Goal: Task Accomplishment & Management: Manage account settings

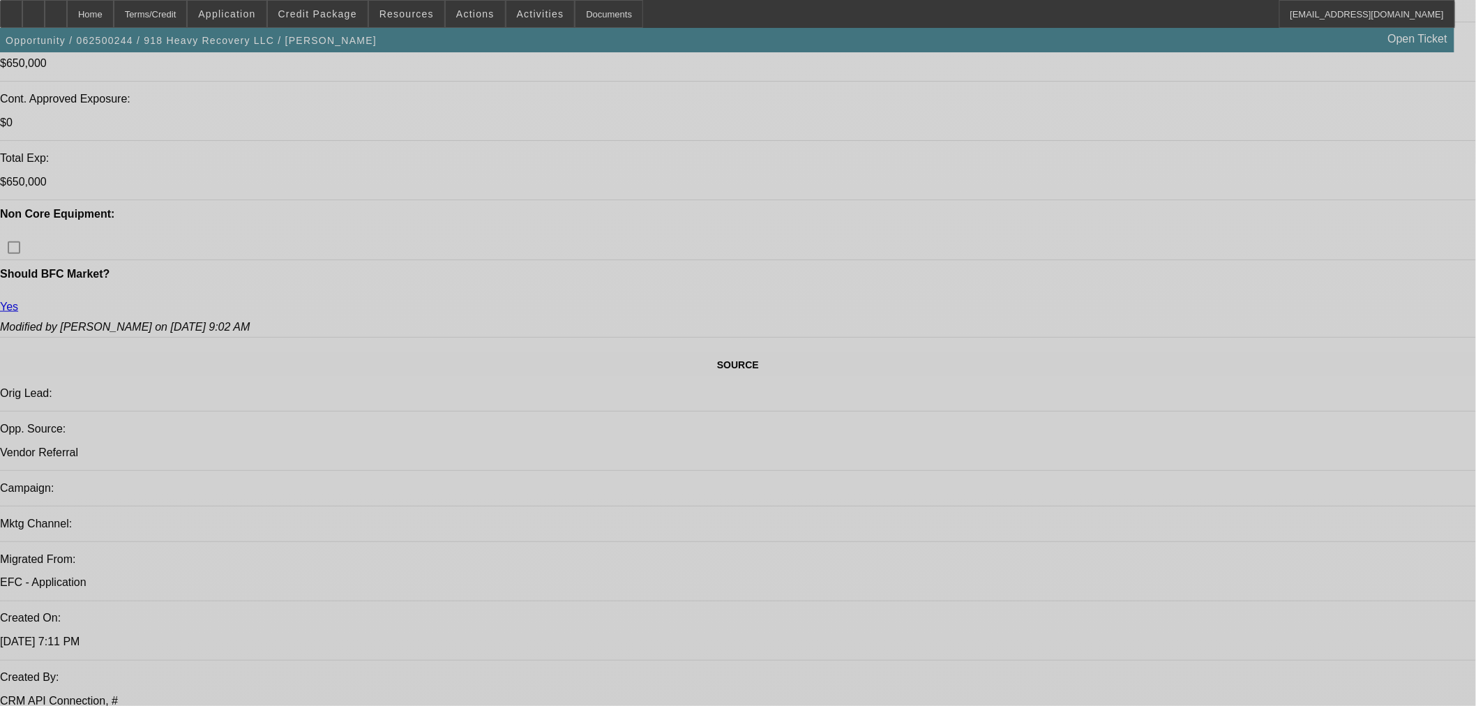
select select "0"
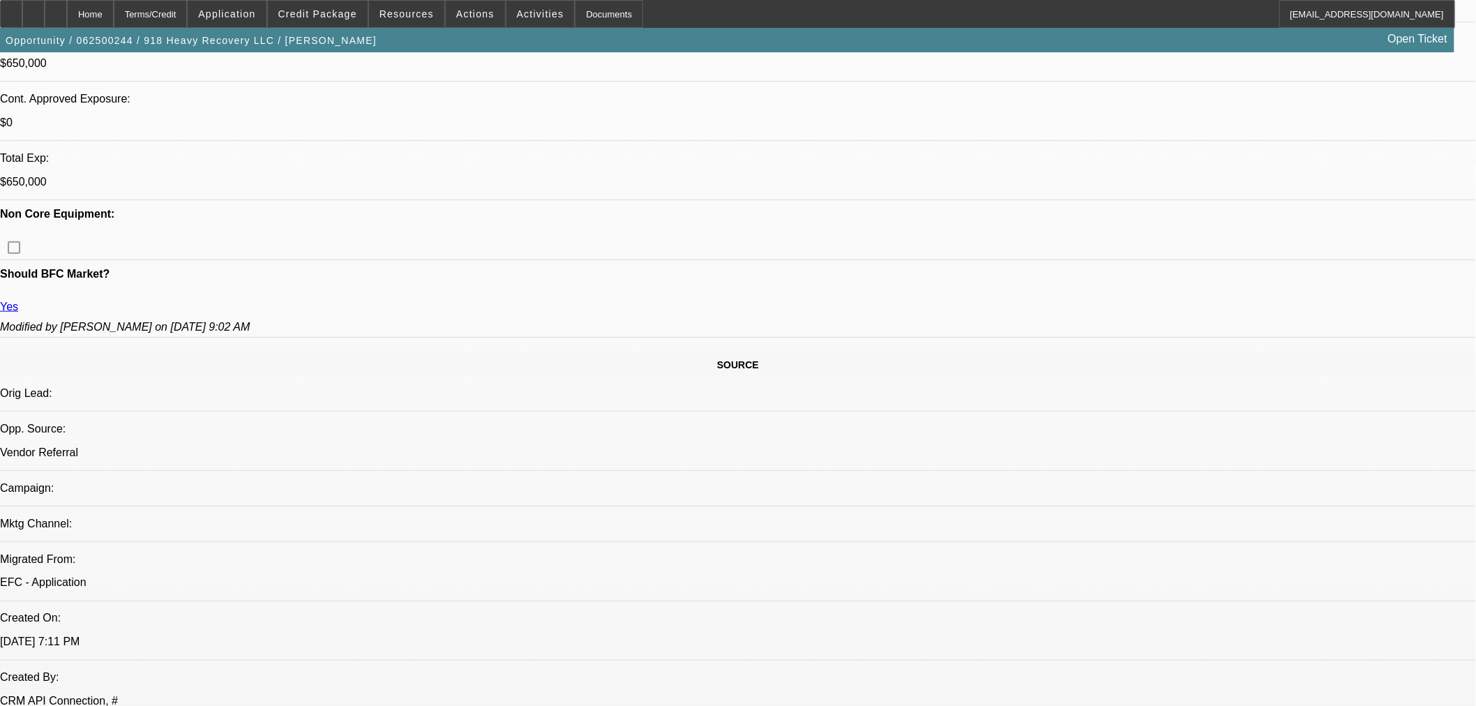
select select "2"
select select "0"
select select "6"
select select "0"
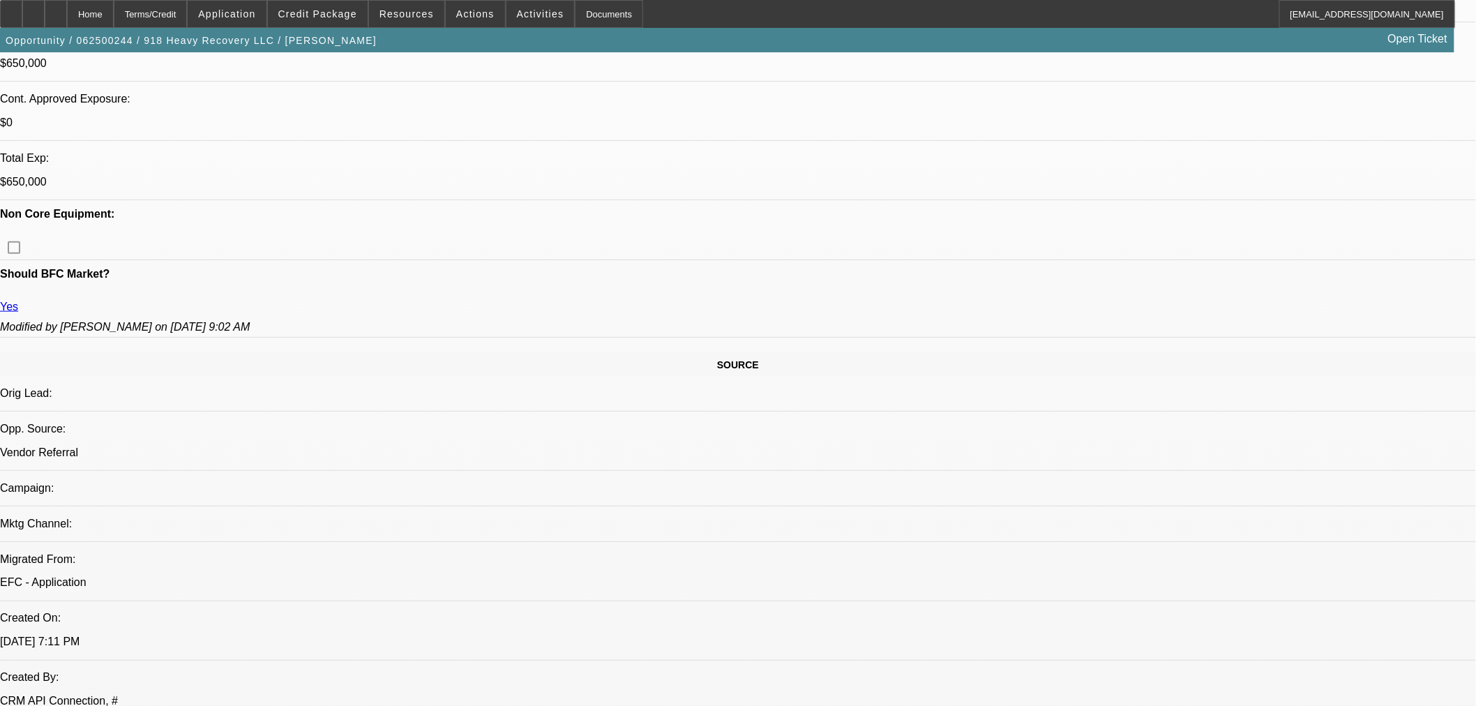
select select "2"
select select "0"
select select "6"
select select "0"
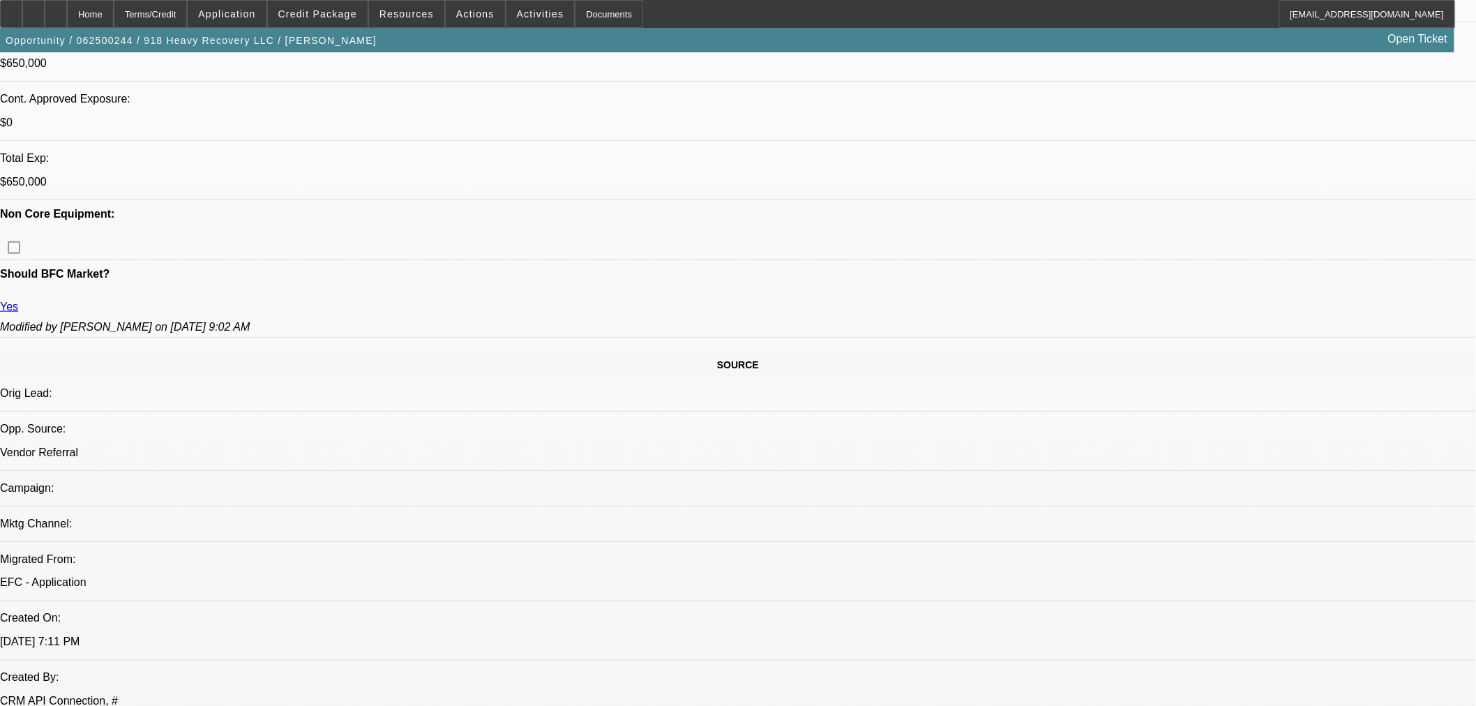
select select "2"
select select "0"
select select "6"
select select "0"
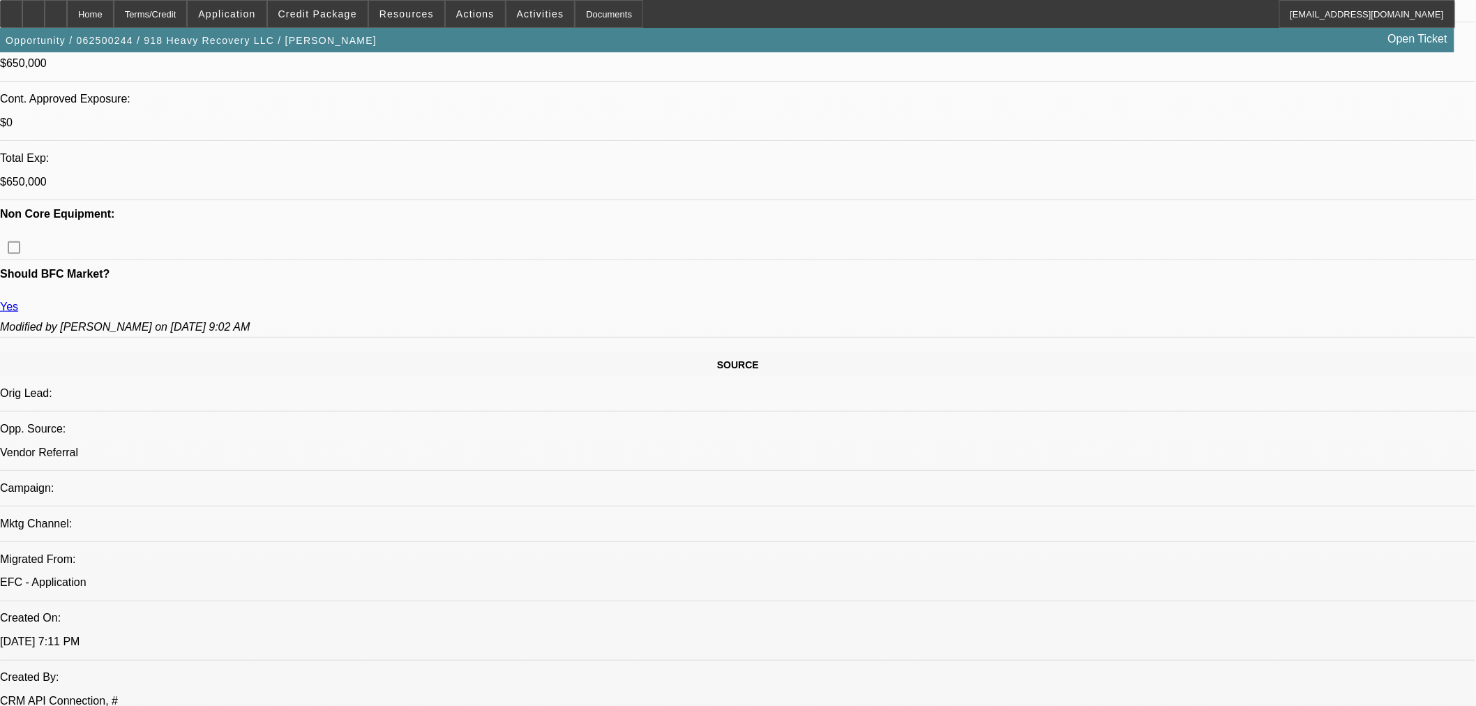
select select "2"
select select "0"
select select "6"
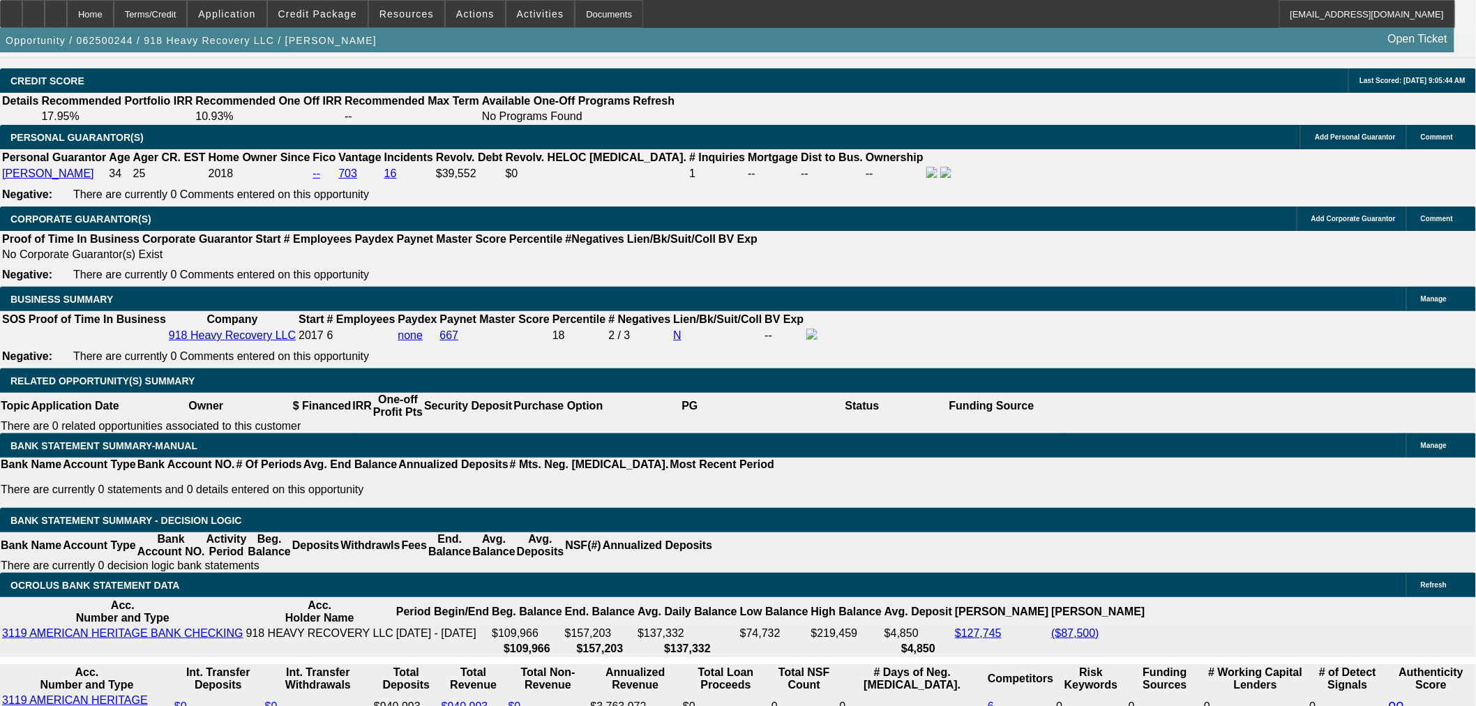
scroll to position [2200, 0]
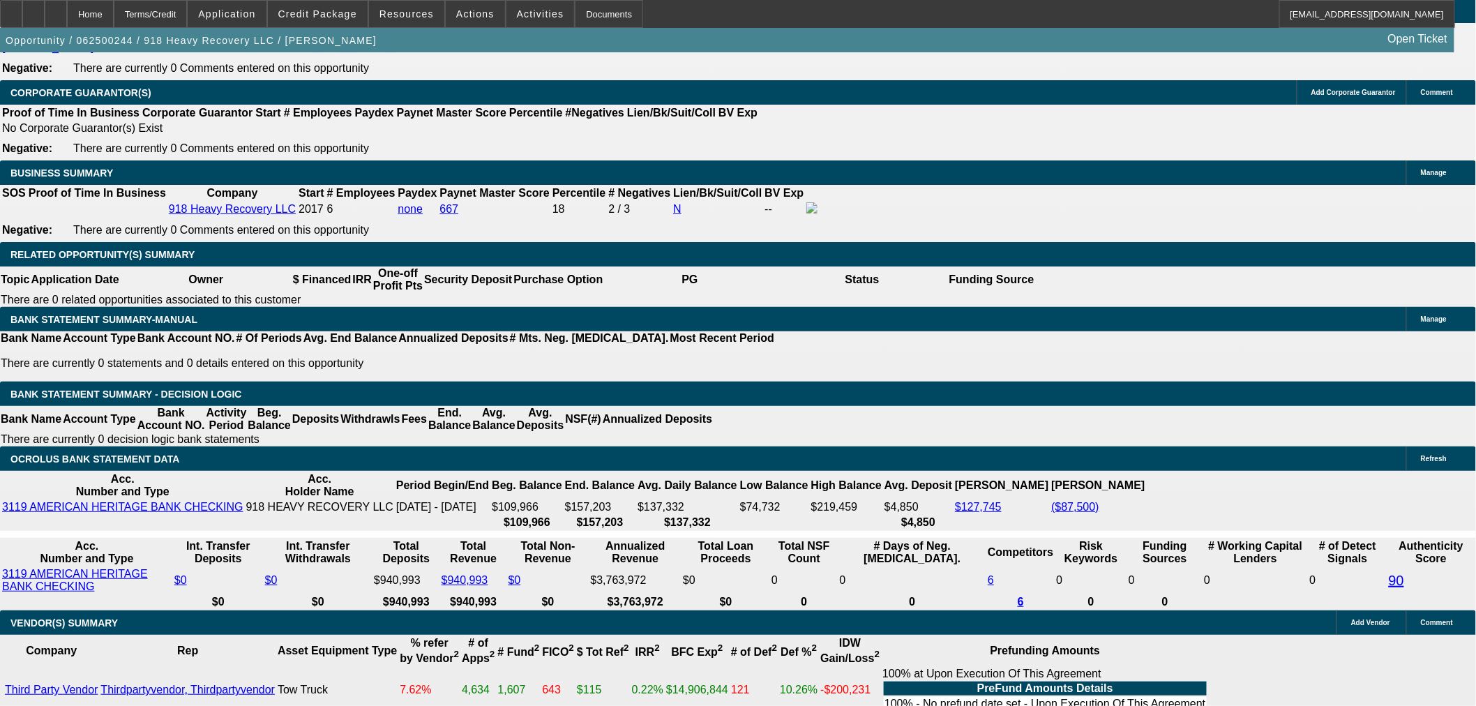
scroll to position [2045, 0]
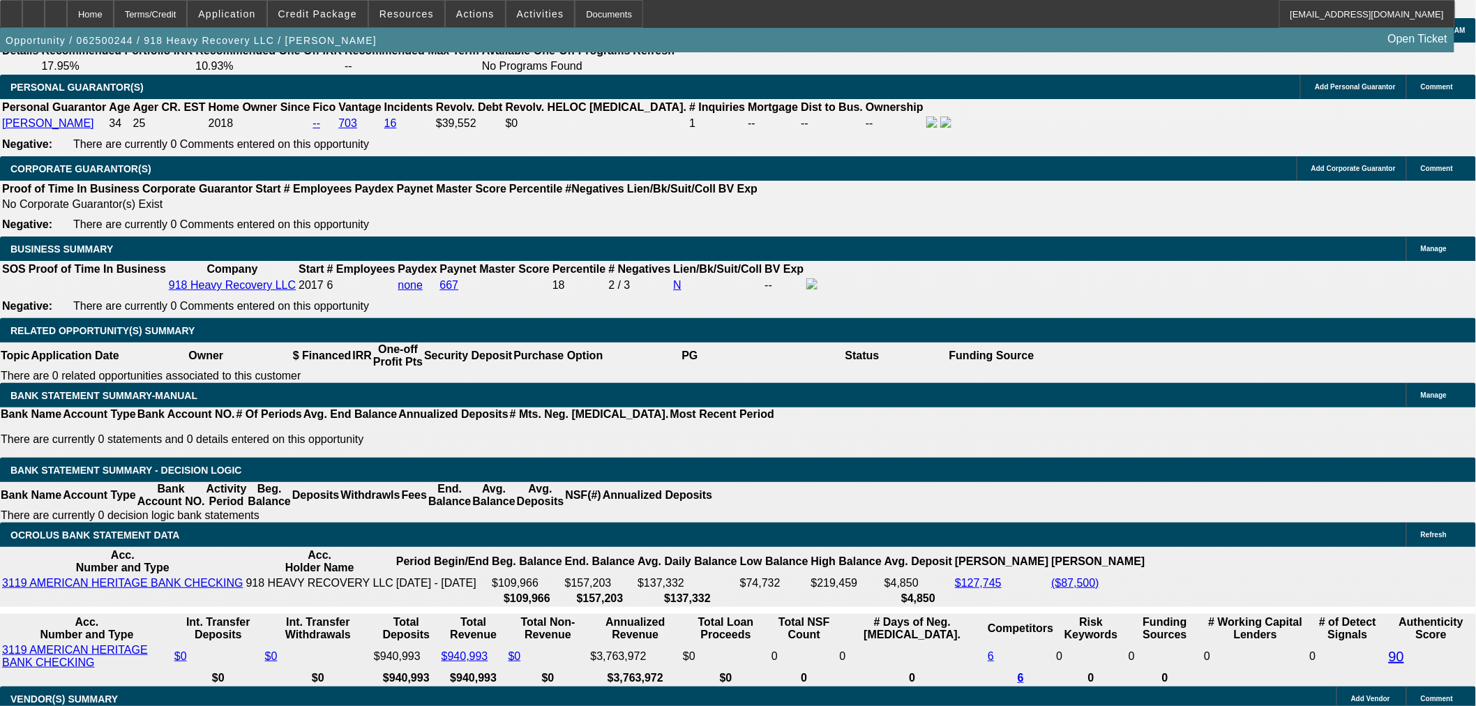
click at [342, 24] on span at bounding box center [318, 13] width 100 height 33
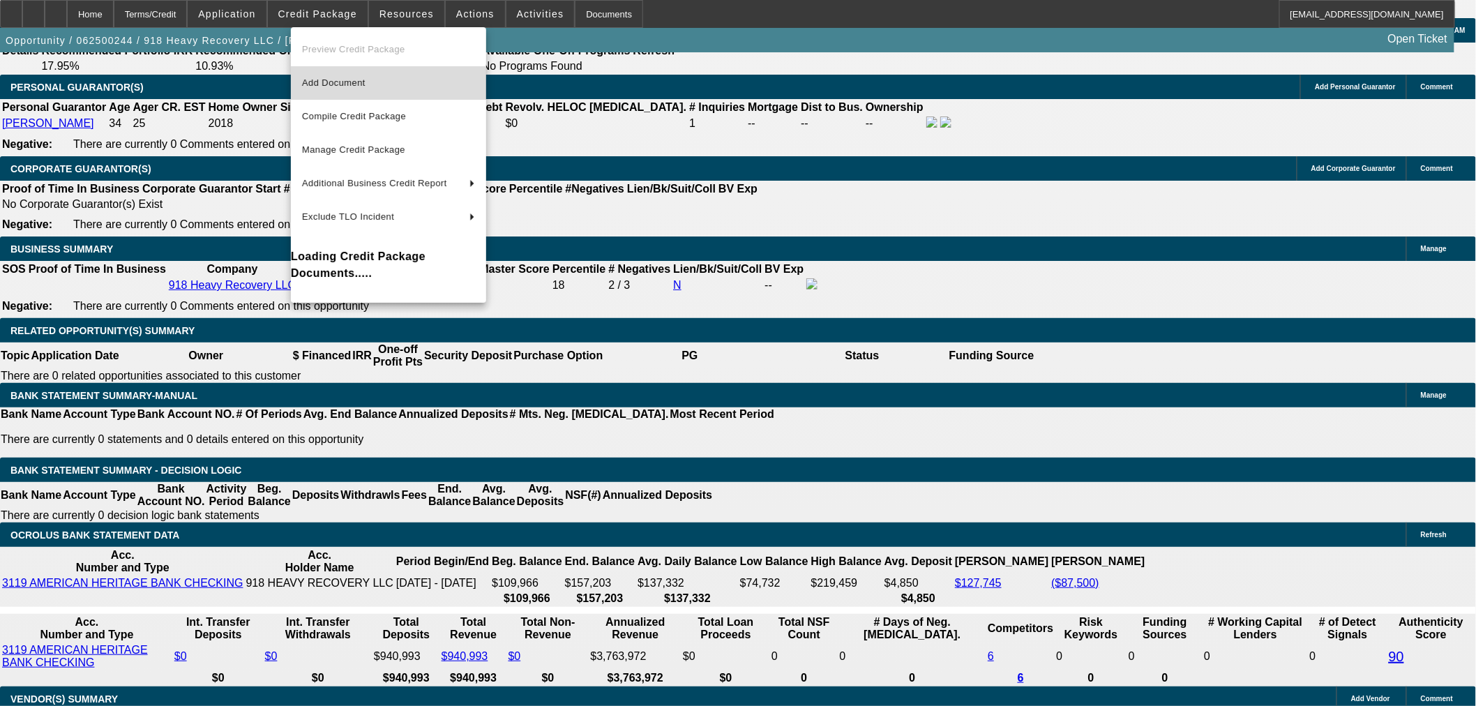
click at [365, 80] on span "Add Document" at bounding box center [333, 82] width 63 height 10
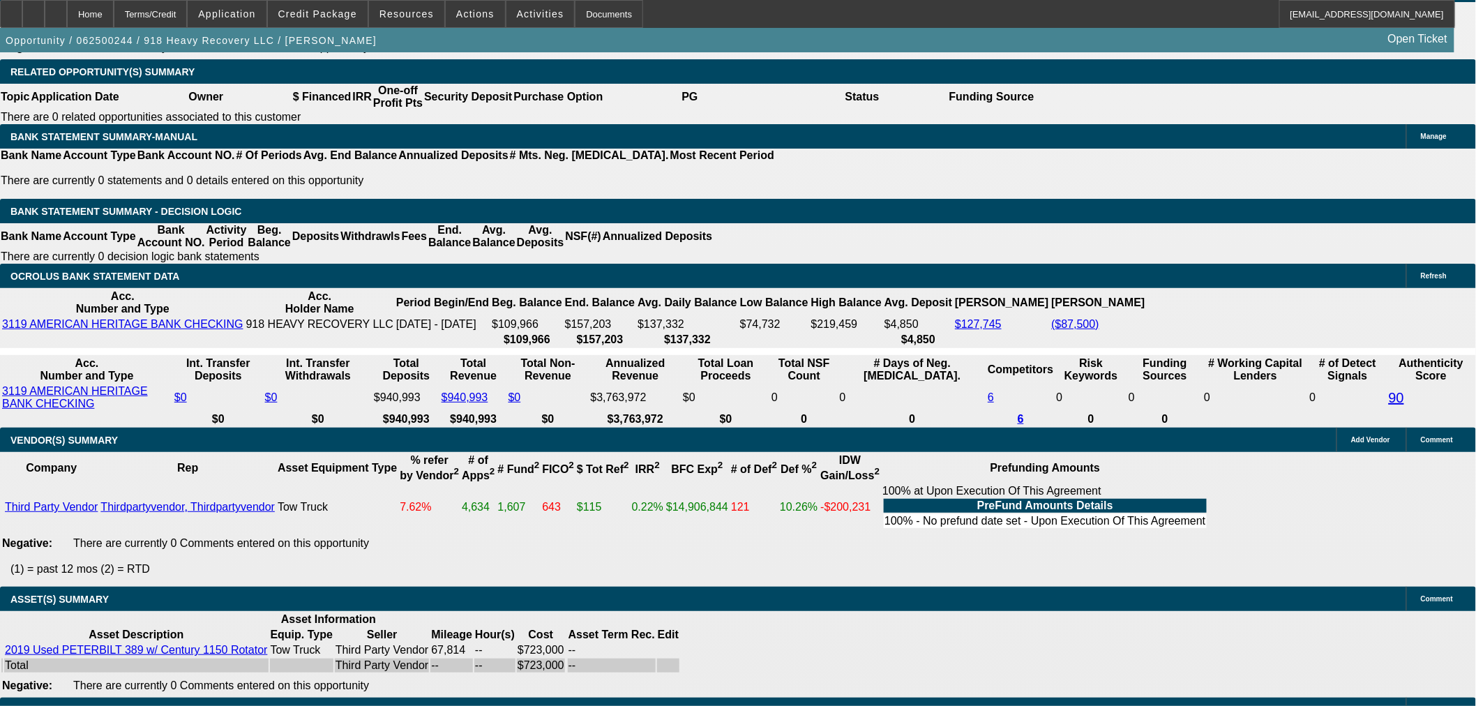
scroll to position [2200, 0]
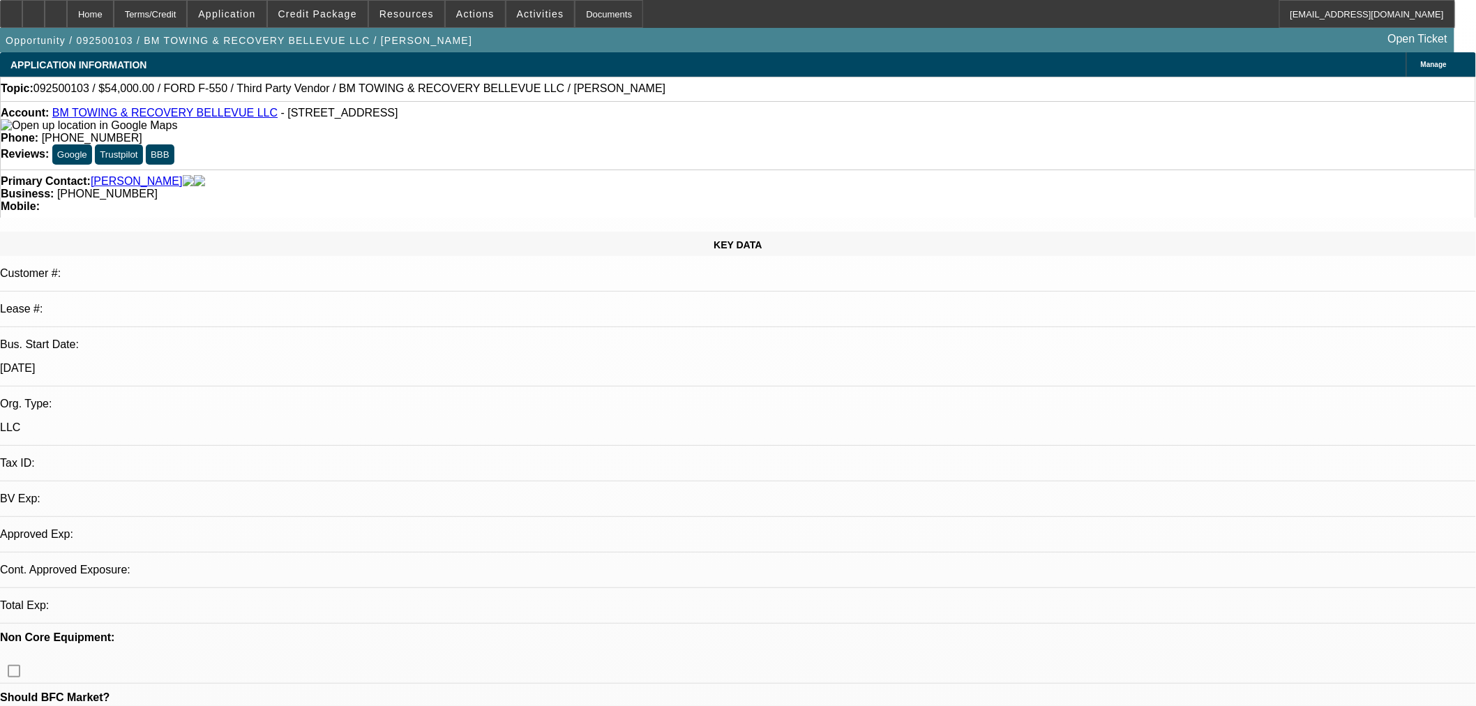
select select "0"
select select "2"
select select "0.1"
select select "4"
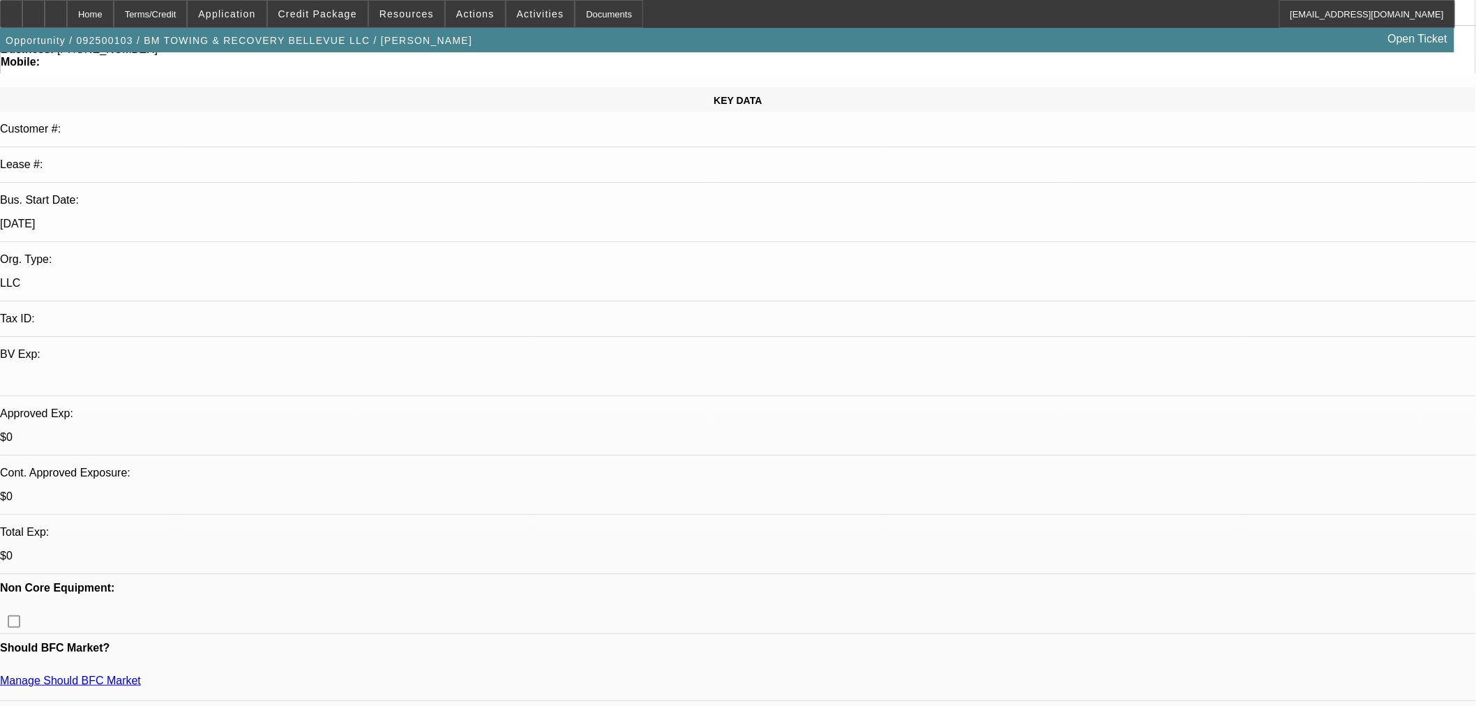
scroll to position [310, 0]
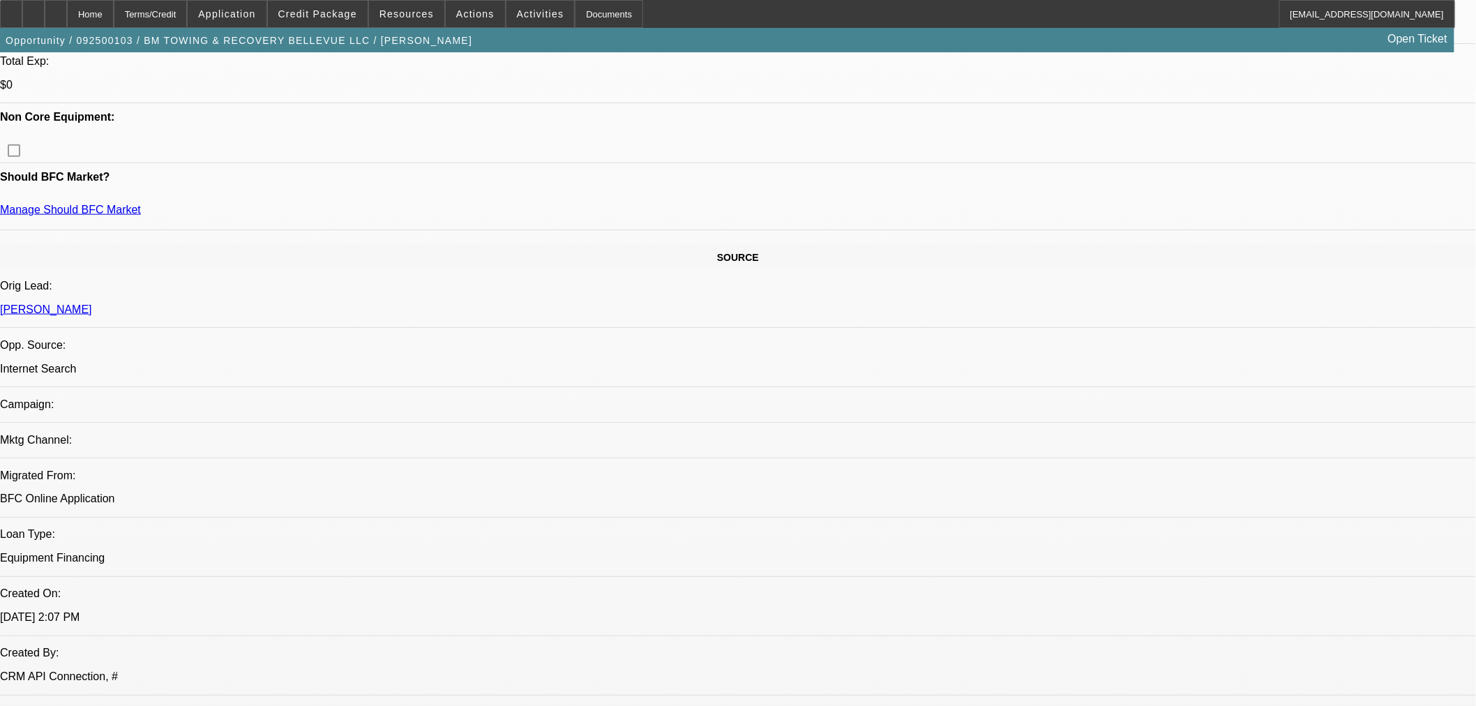
scroll to position [387, 0]
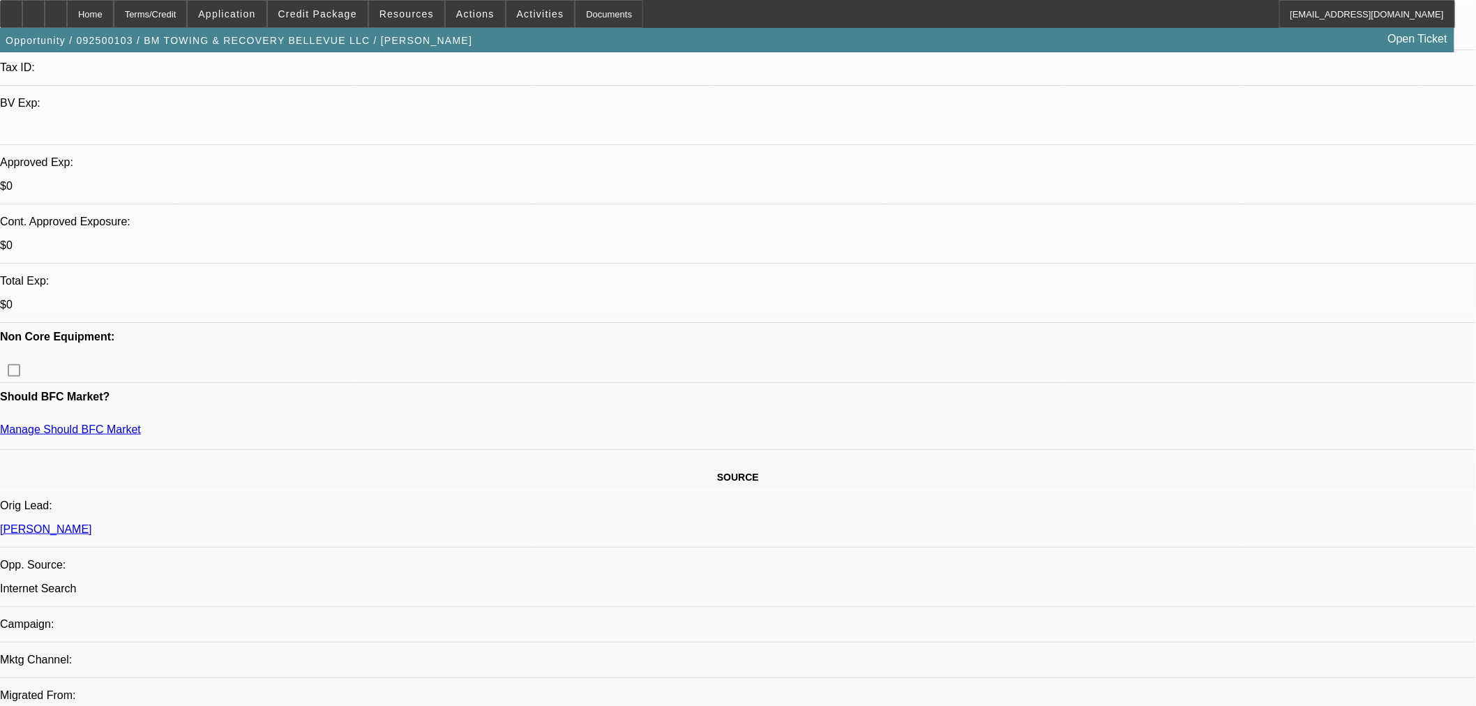
scroll to position [232, 0]
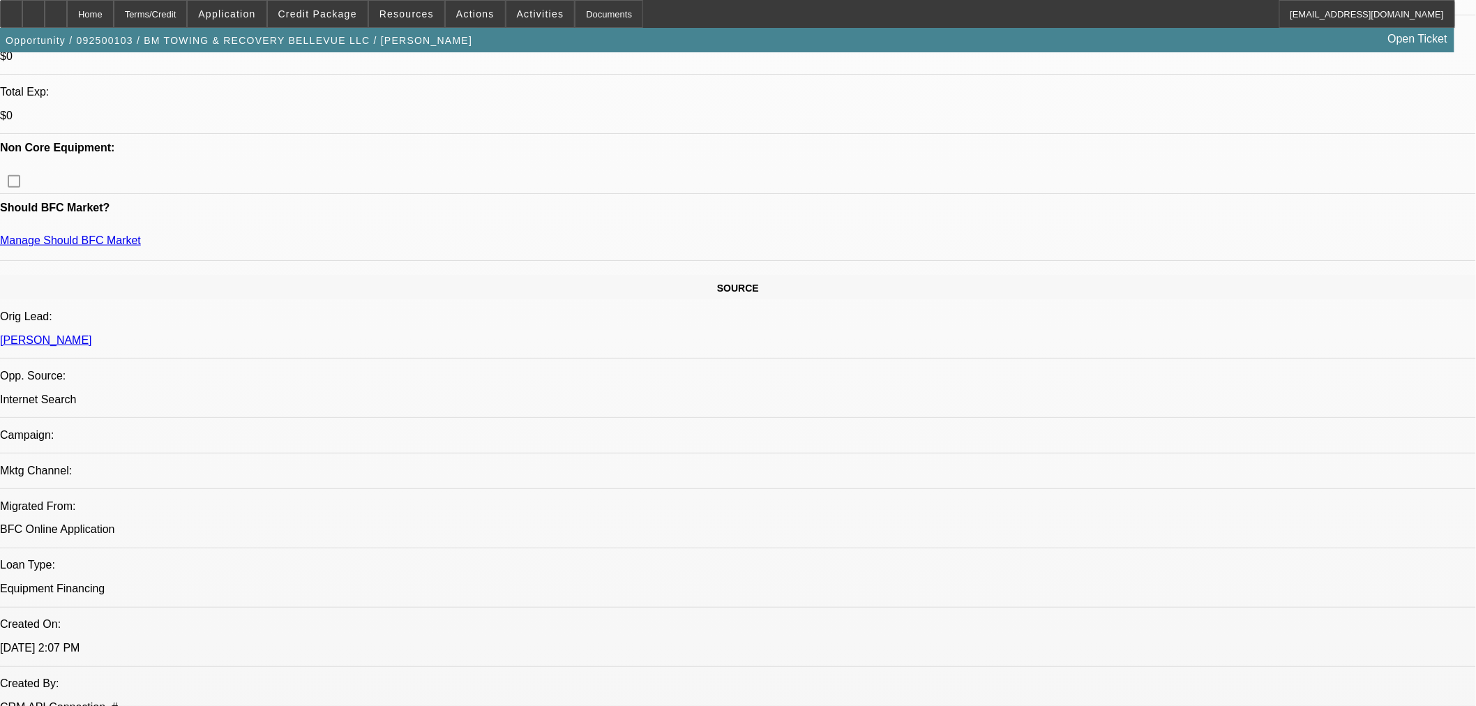
scroll to position [464, 0]
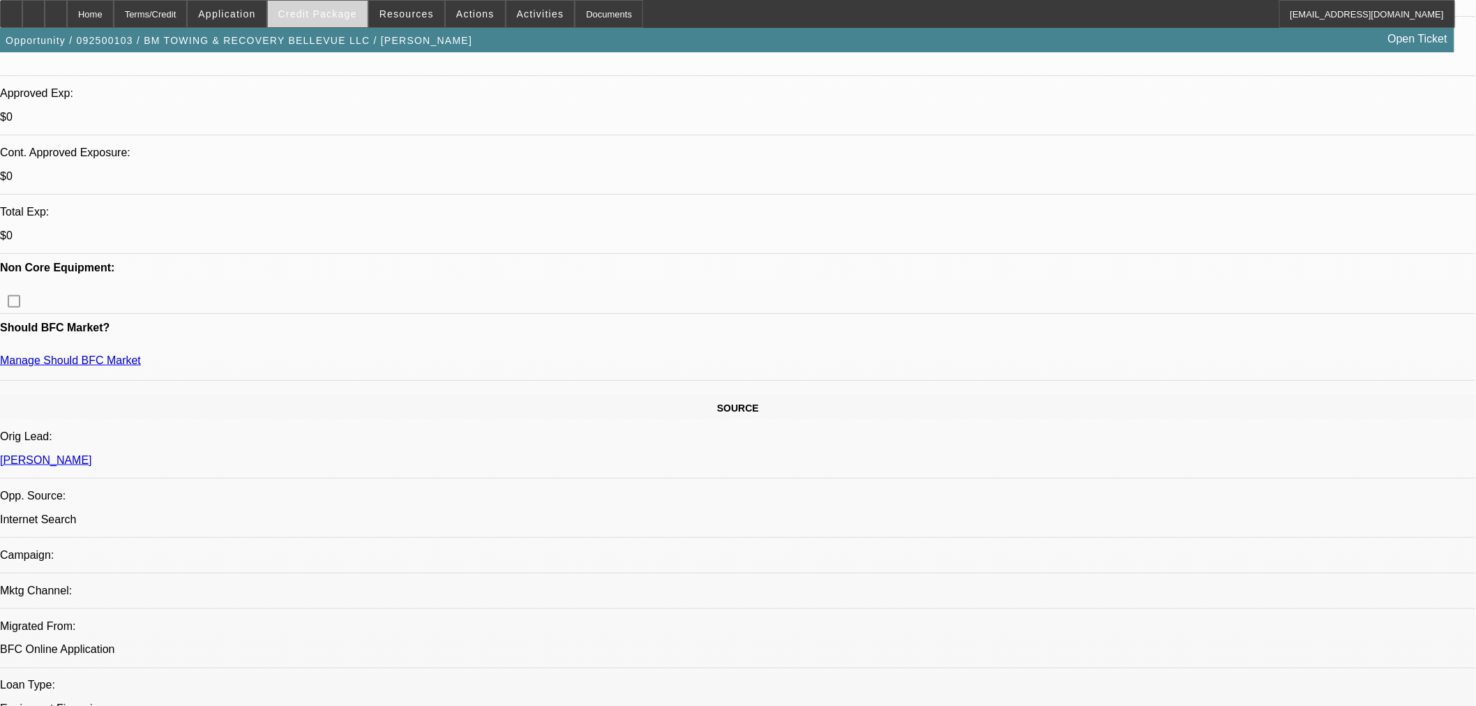
click at [331, 16] on span "Credit Package" at bounding box center [317, 13] width 79 height 11
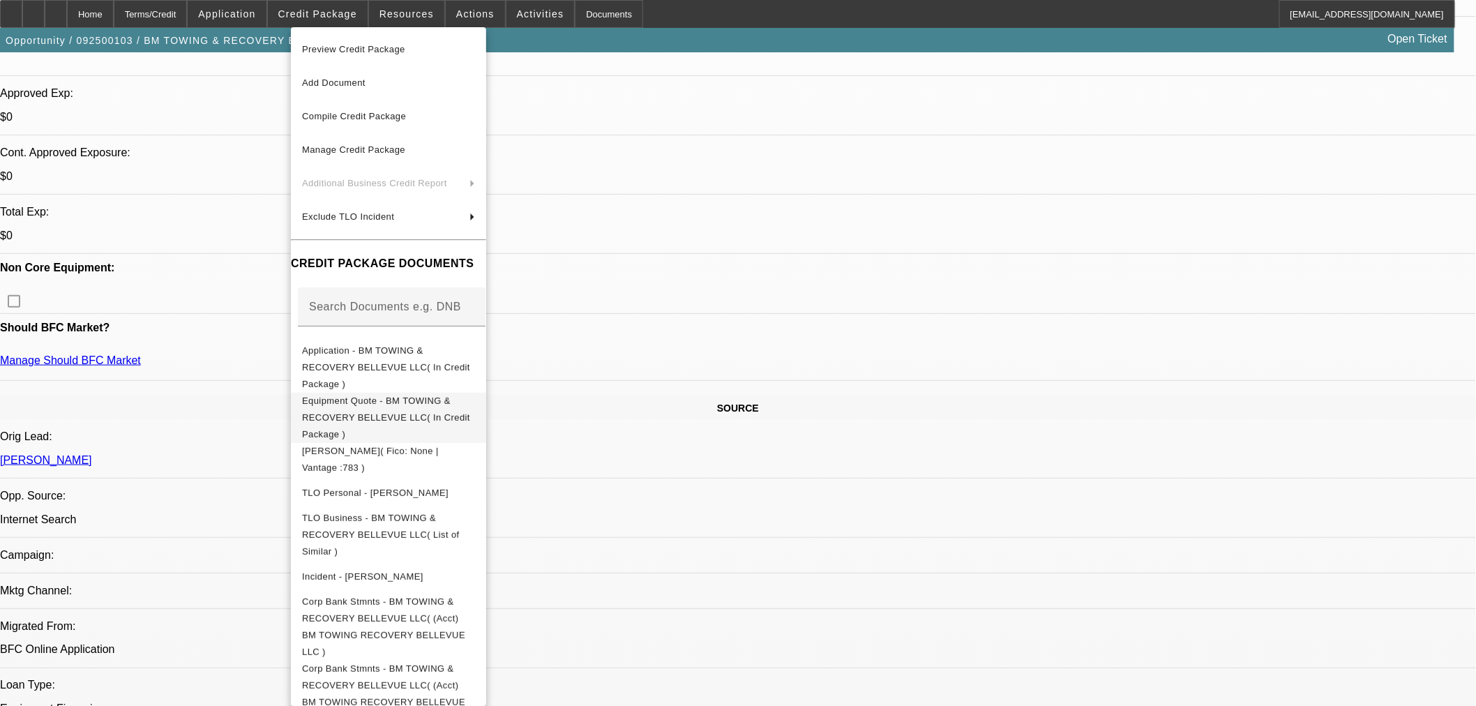
click at [375, 395] on span "Equipment Quote - BM TOWING & RECOVERY BELLEVUE LLC( In Credit Package )" at bounding box center [386, 417] width 168 height 44
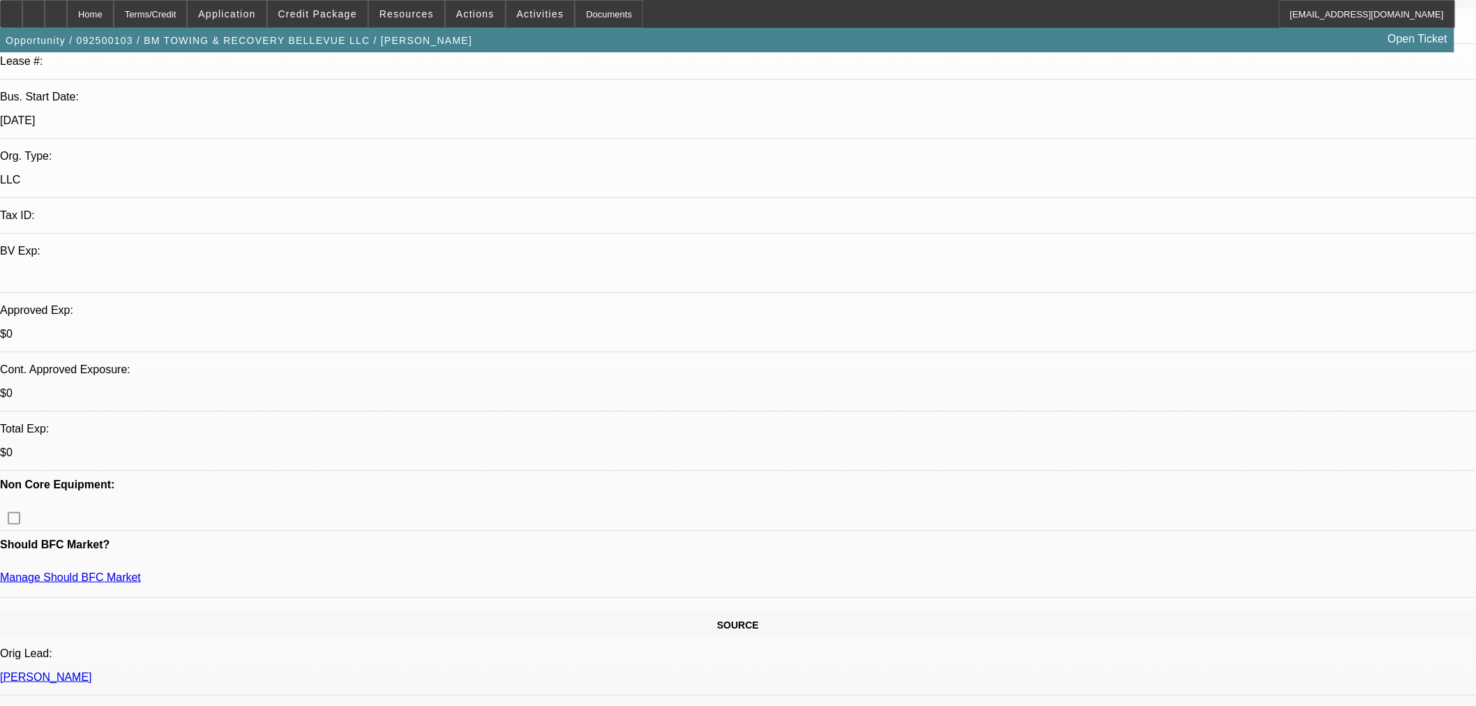
scroll to position [387, 0]
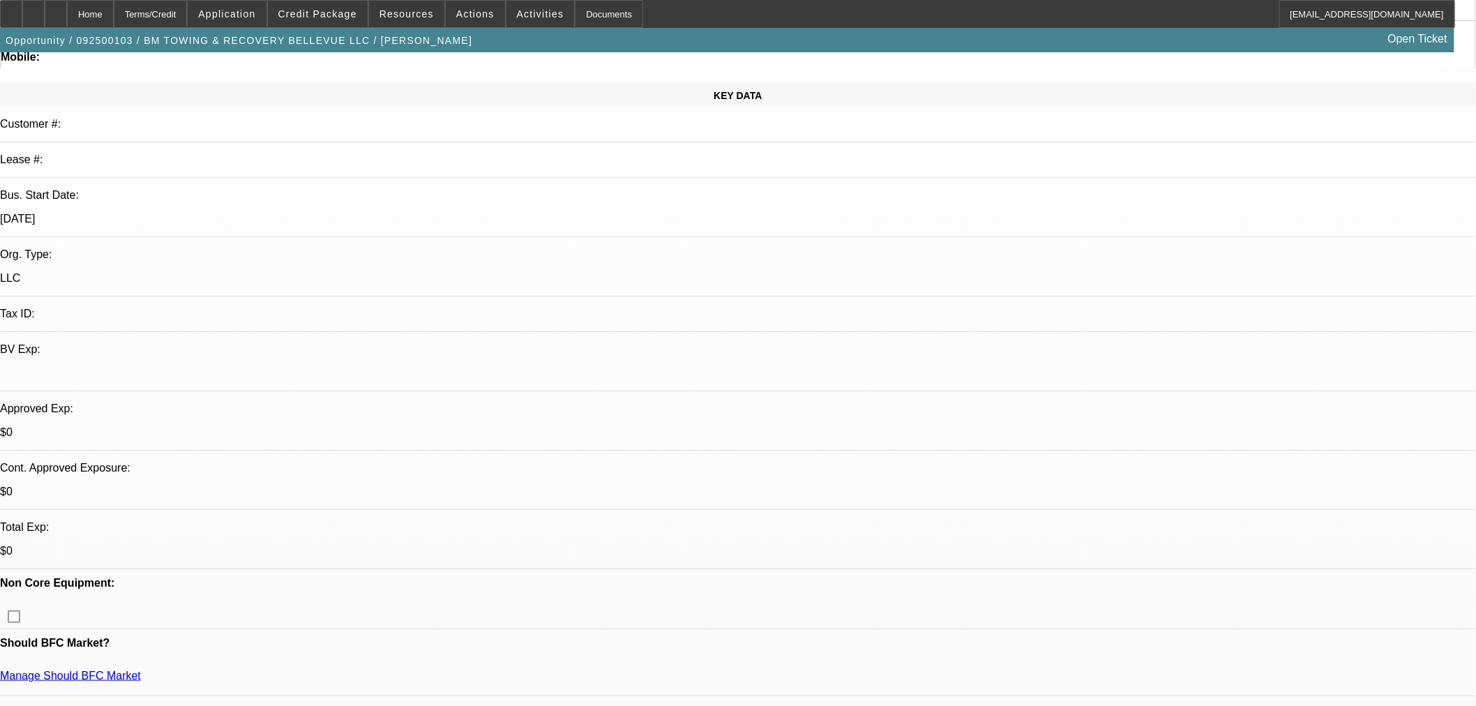
scroll to position [0, 0]
